Goal: Task Accomplishment & Management: Use online tool/utility

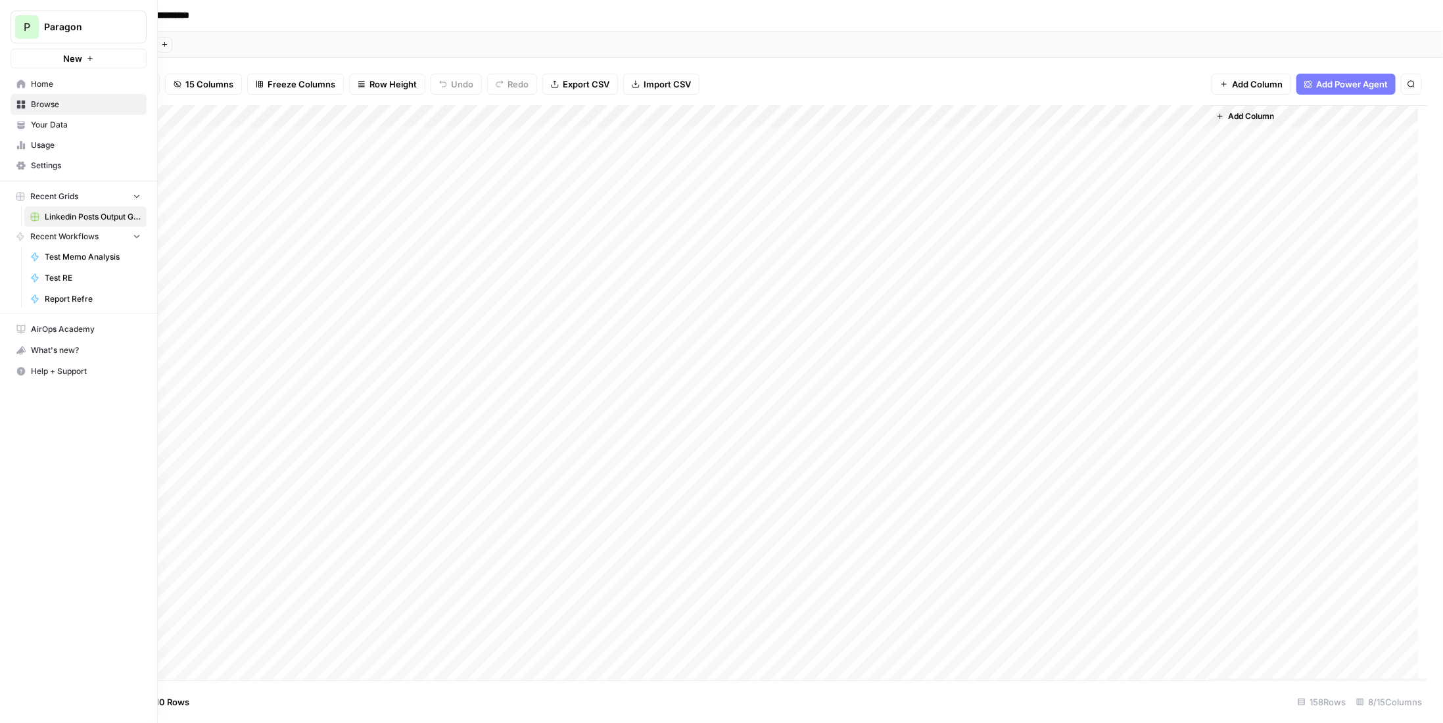
click at [21, 20] on div "P" at bounding box center [27, 27] width 24 height 24
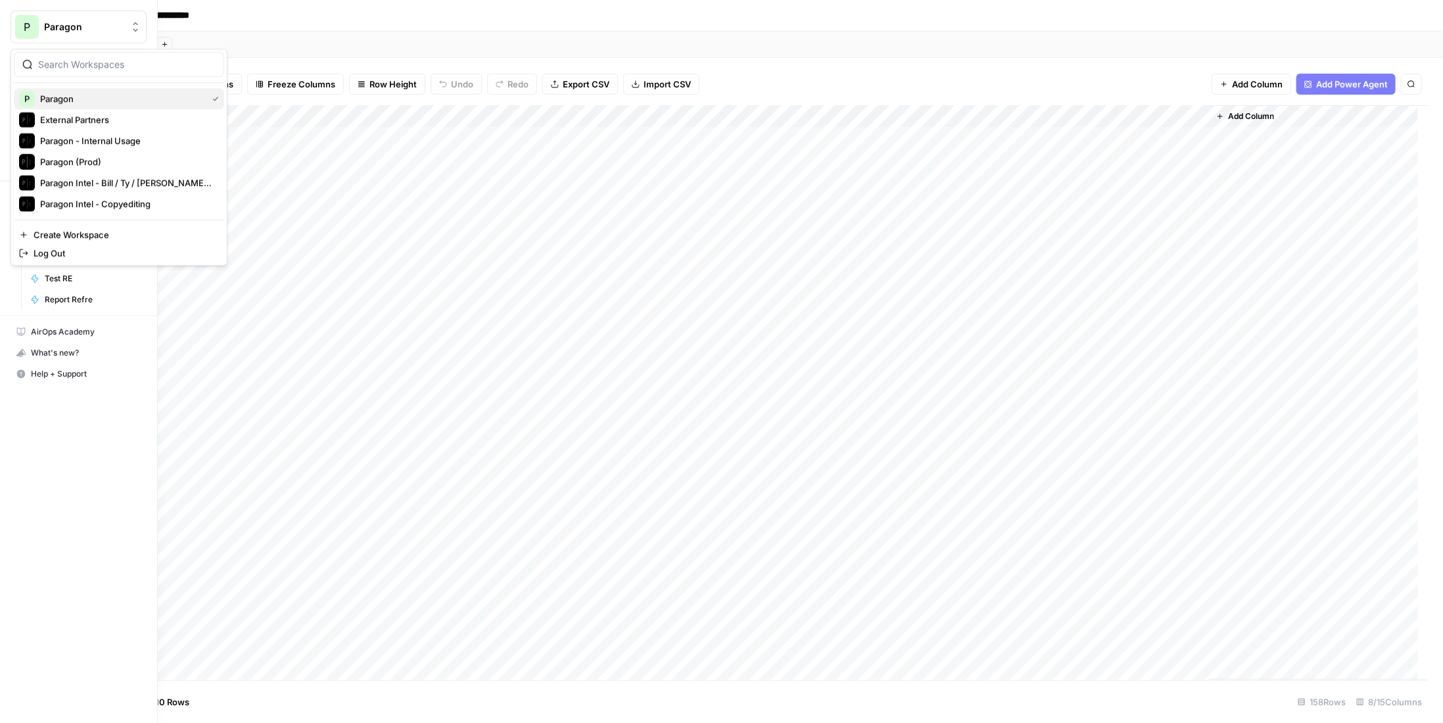
click at [106, 102] on span "Paragon" at bounding box center [121, 98] width 162 height 13
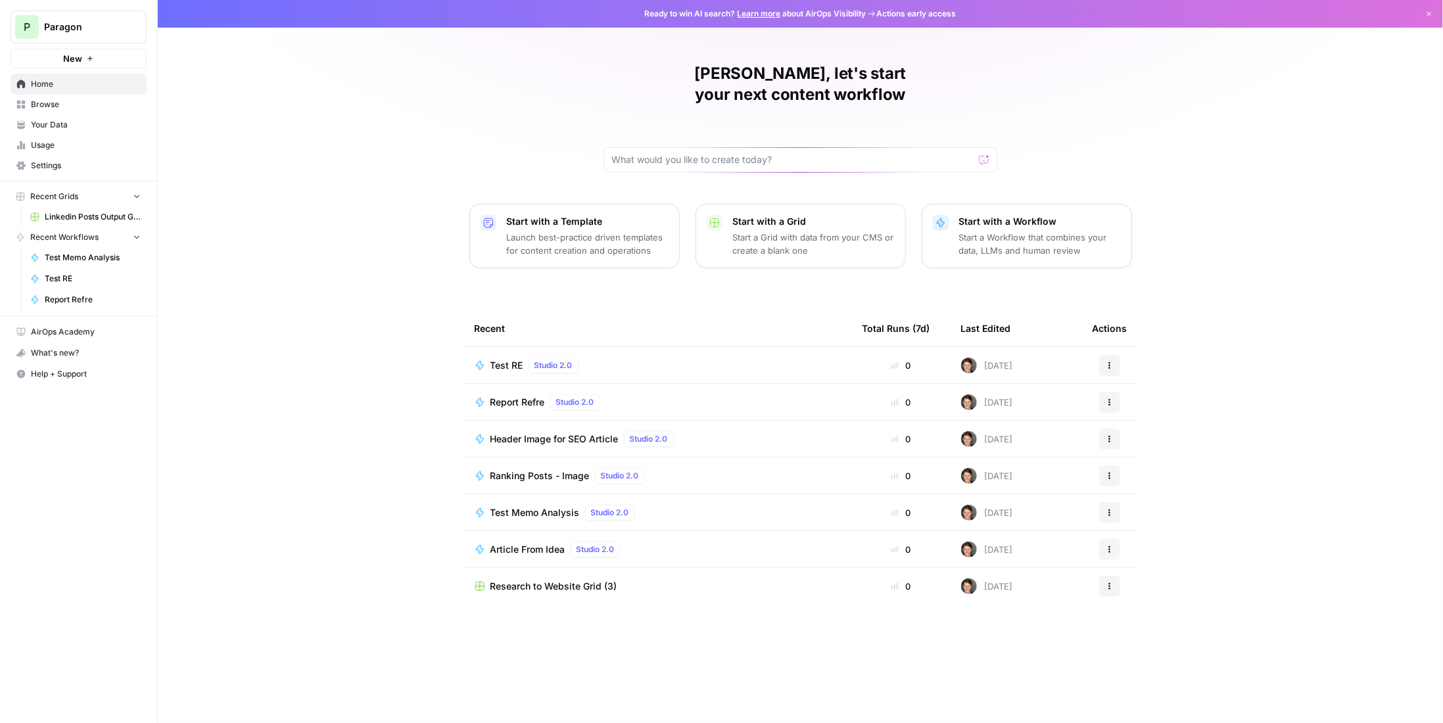
click at [509, 351] on td "Test RE Studio 2.0" at bounding box center [658, 365] width 388 height 36
click at [509, 359] on span "Test RE" at bounding box center [506, 365] width 33 height 13
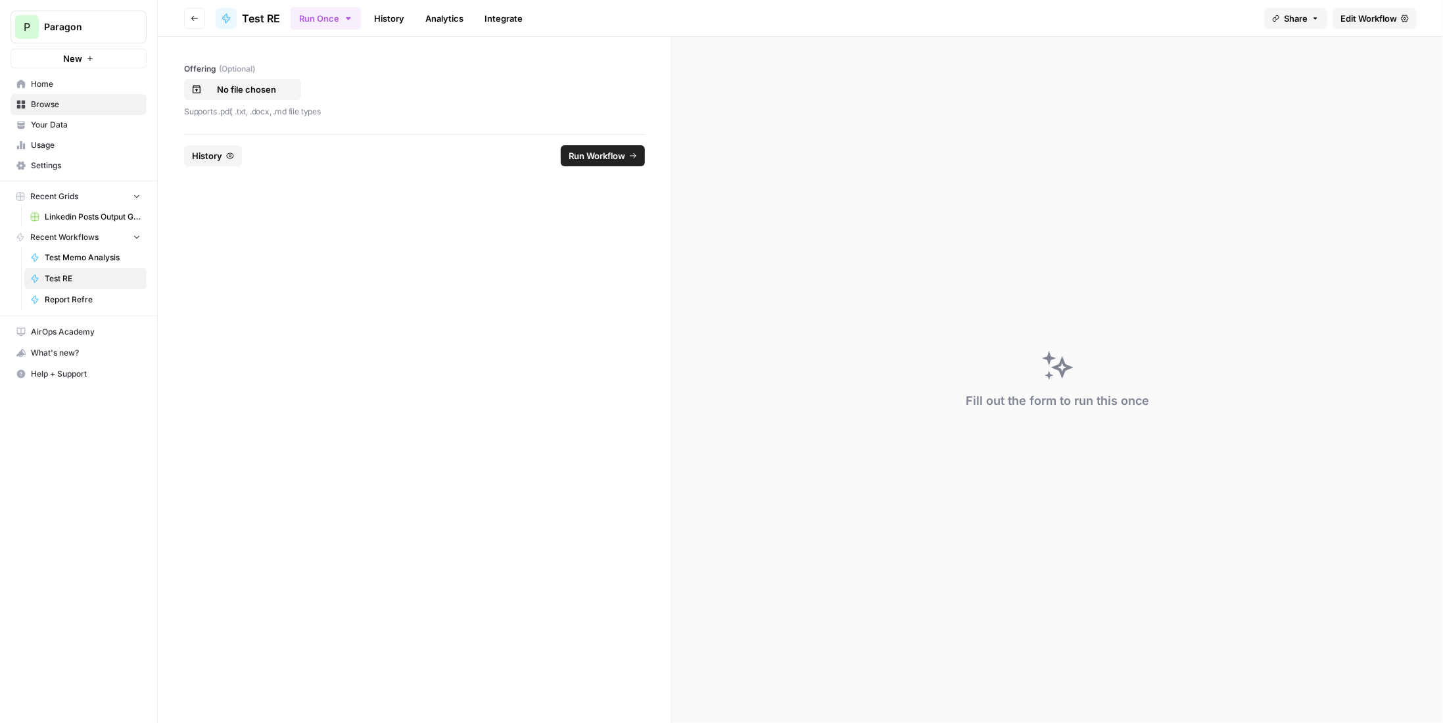
click at [1389, 22] on span "Edit Workflow" at bounding box center [1368, 18] width 57 height 13
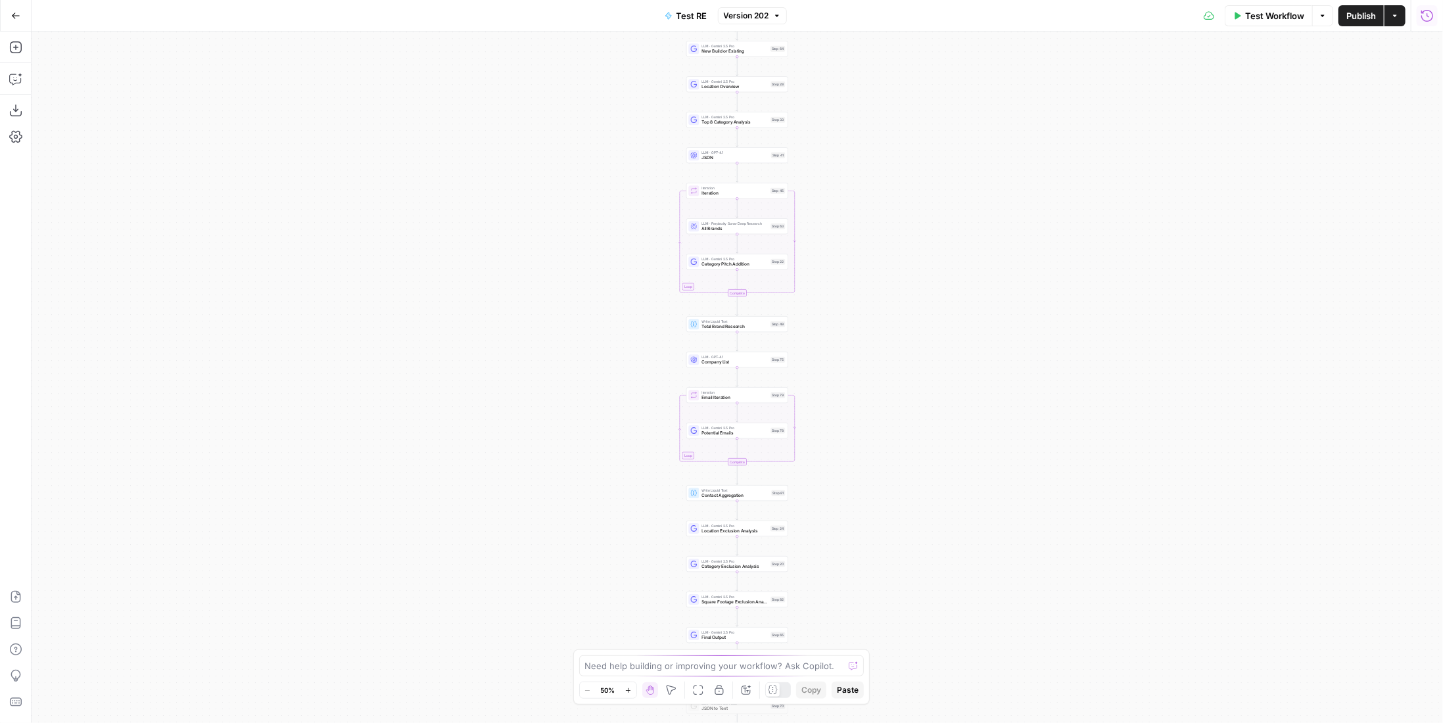
click at [1424, 15] on icon "button" at bounding box center [1426, 15] width 13 height 13
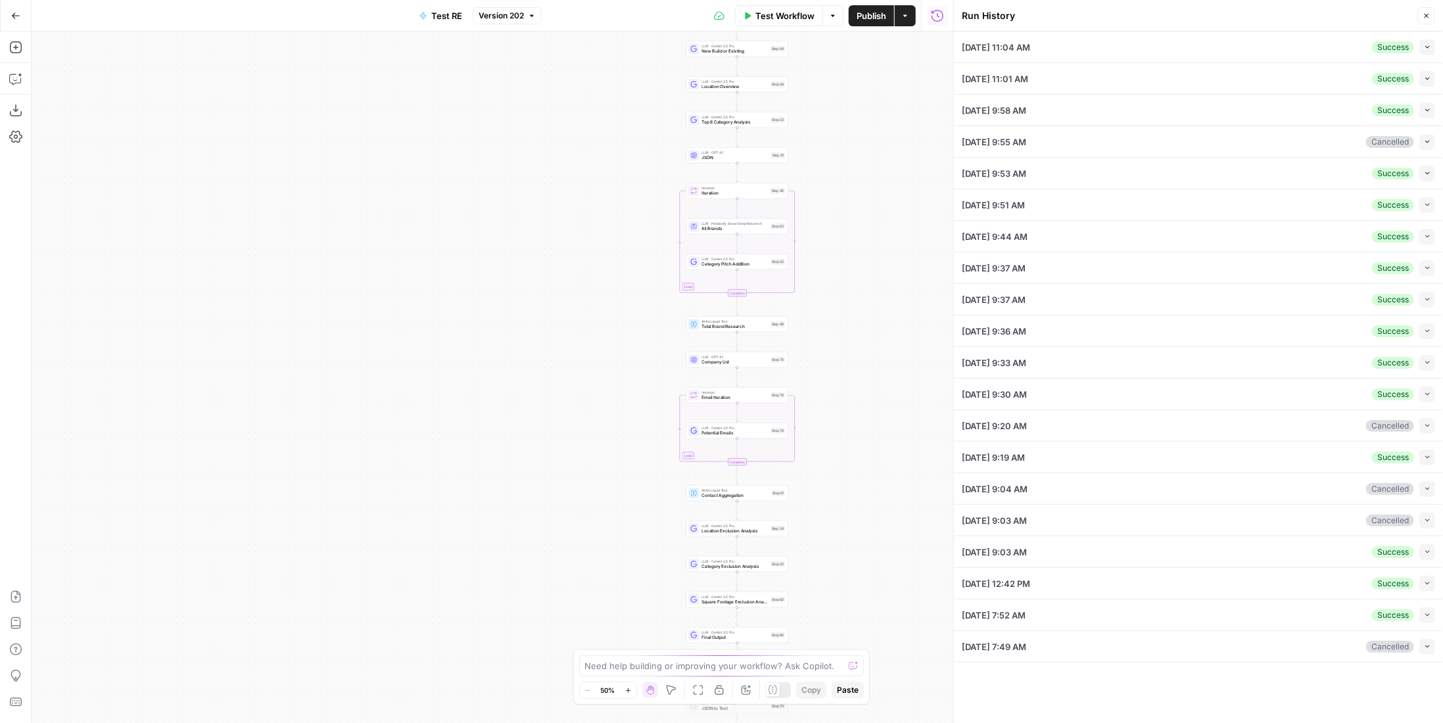
click at [1424, 47] on icon "button" at bounding box center [1427, 46] width 7 height 7
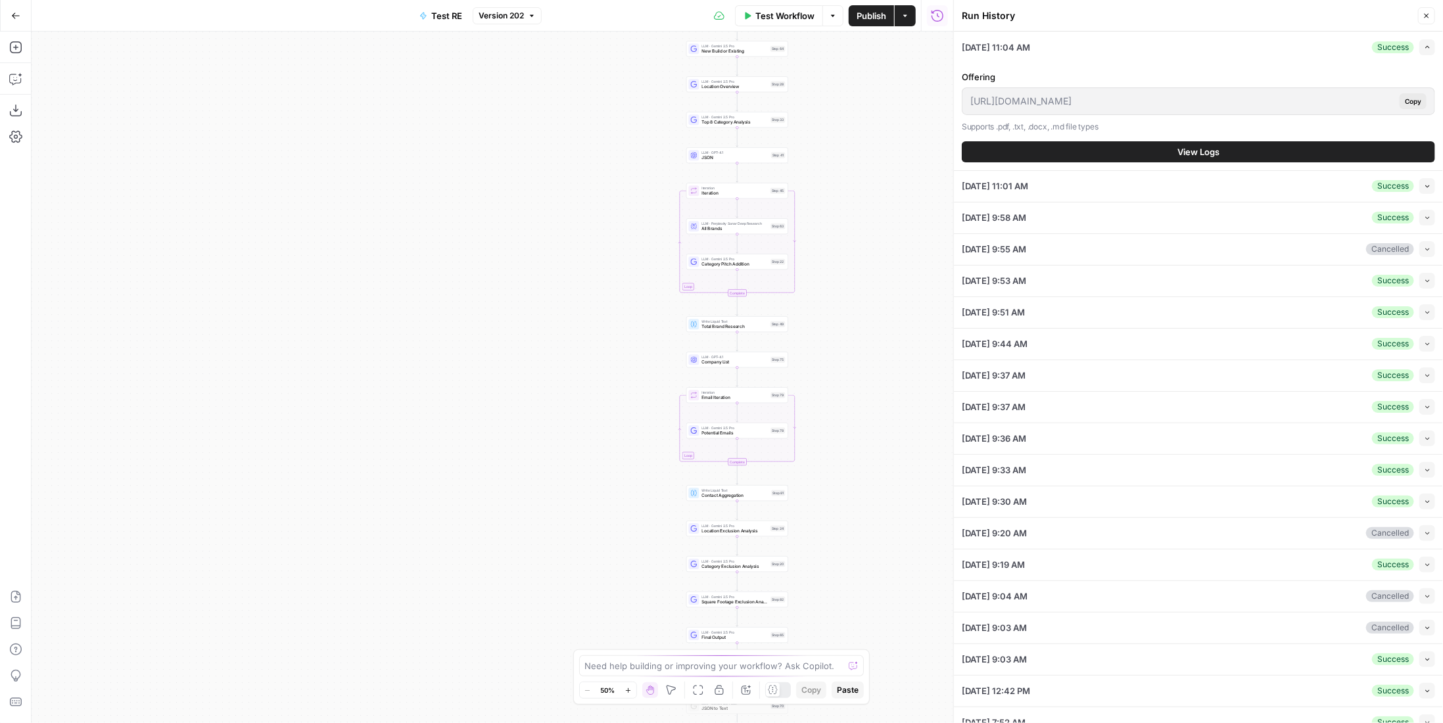
click at [1177, 157] on span "View Logs" at bounding box center [1198, 151] width 42 height 13
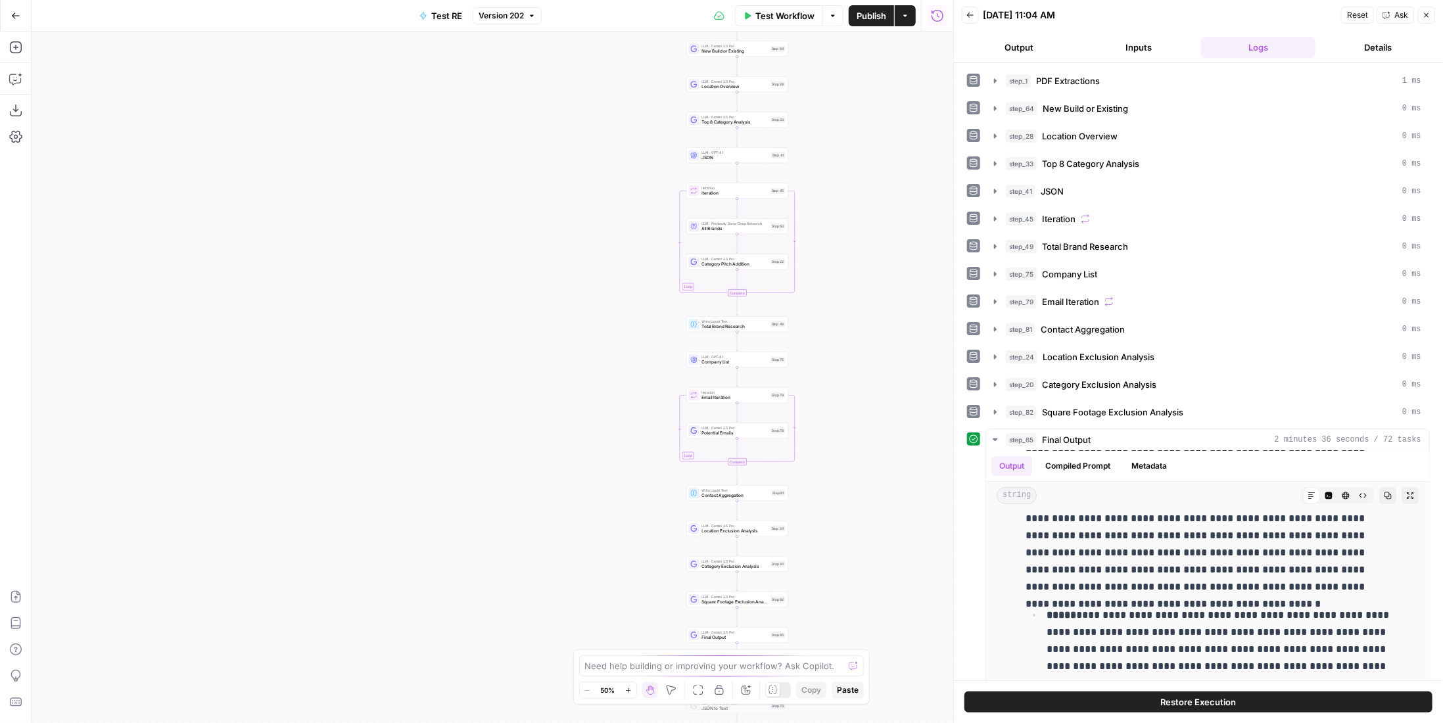
scroll to position [97, 0]
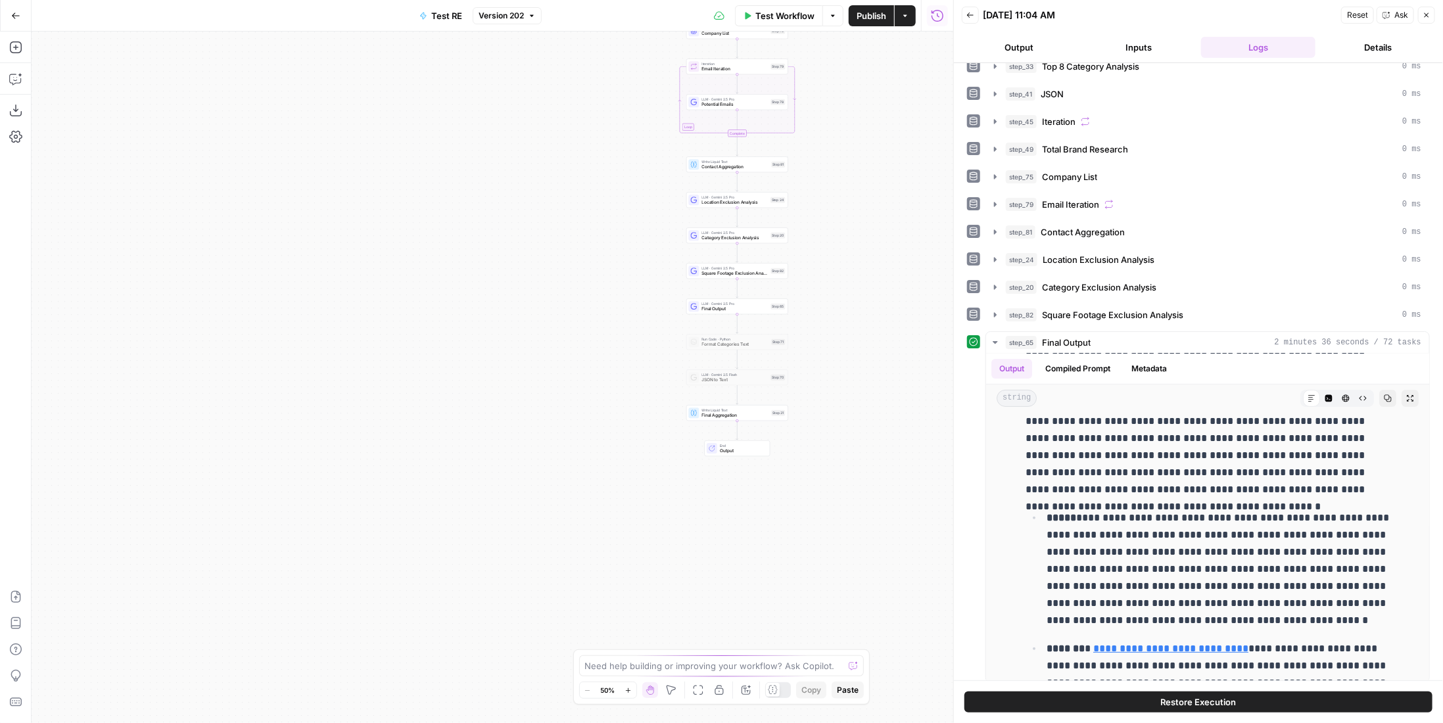
click at [753, 418] on span "Final Aggregation" at bounding box center [735, 415] width 67 height 7
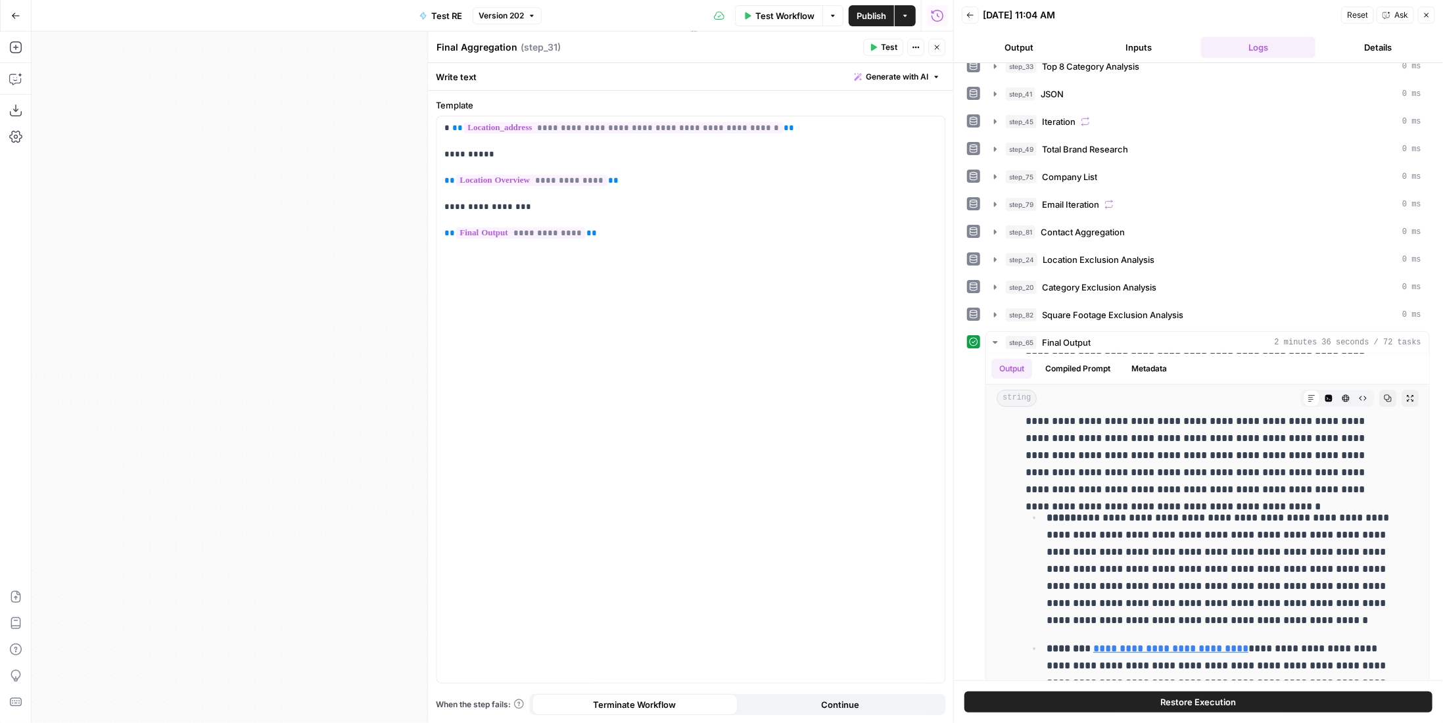
click at [887, 48] on span "Test" at bounding box center [889, 47] width 16 height 12
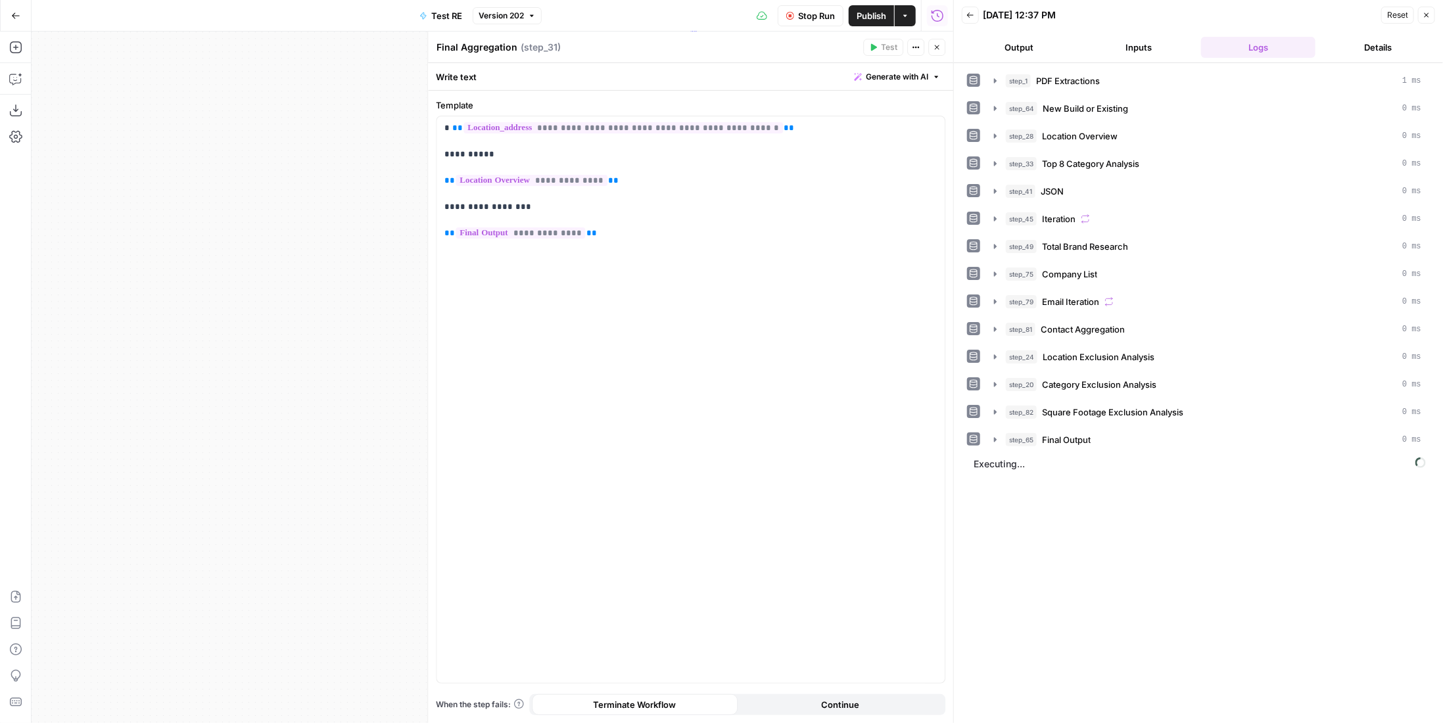
click at [941, 48] on button "Close" at bounding box center [936, 47] width 17 height 17
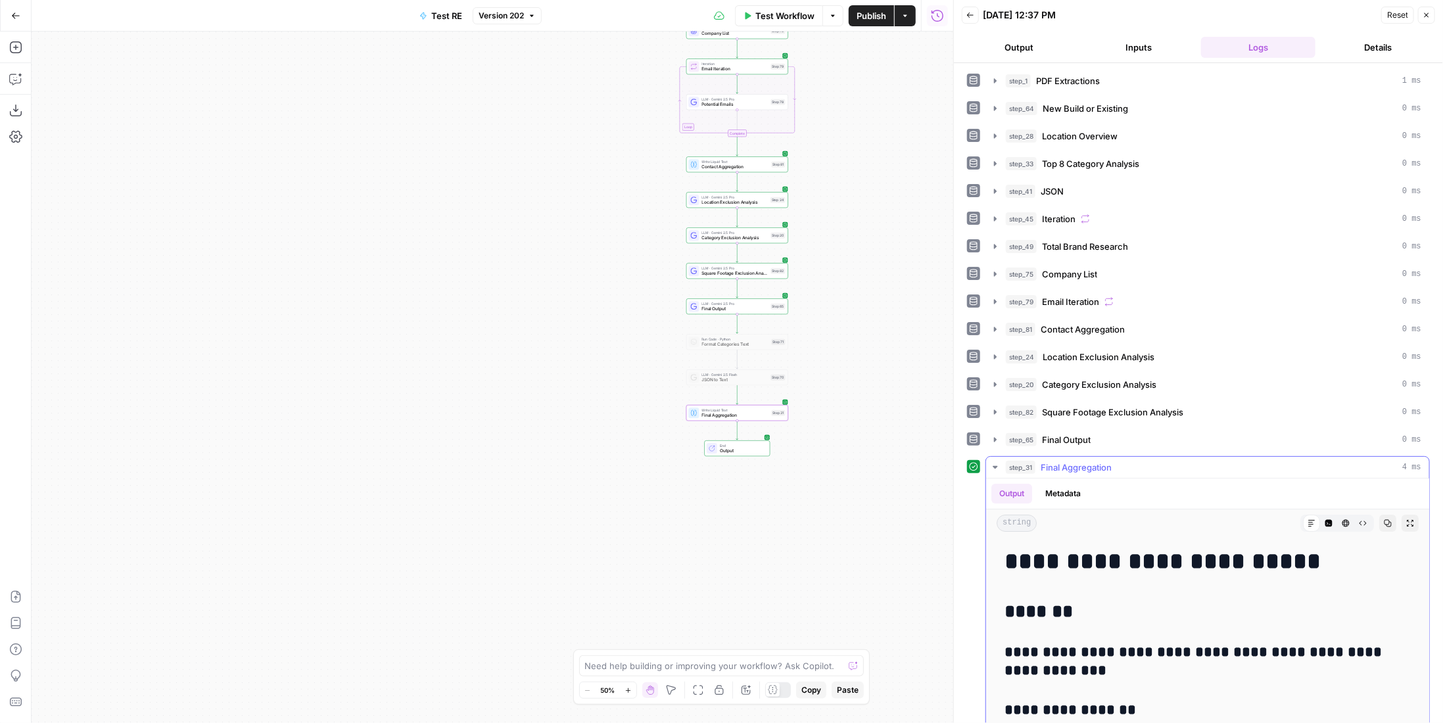
click at [1379, 516] on button "Copy" at bounding box center [1387, 523] width 17 height 17
